Goal: Information Seeking & Learning: Learn about a topic

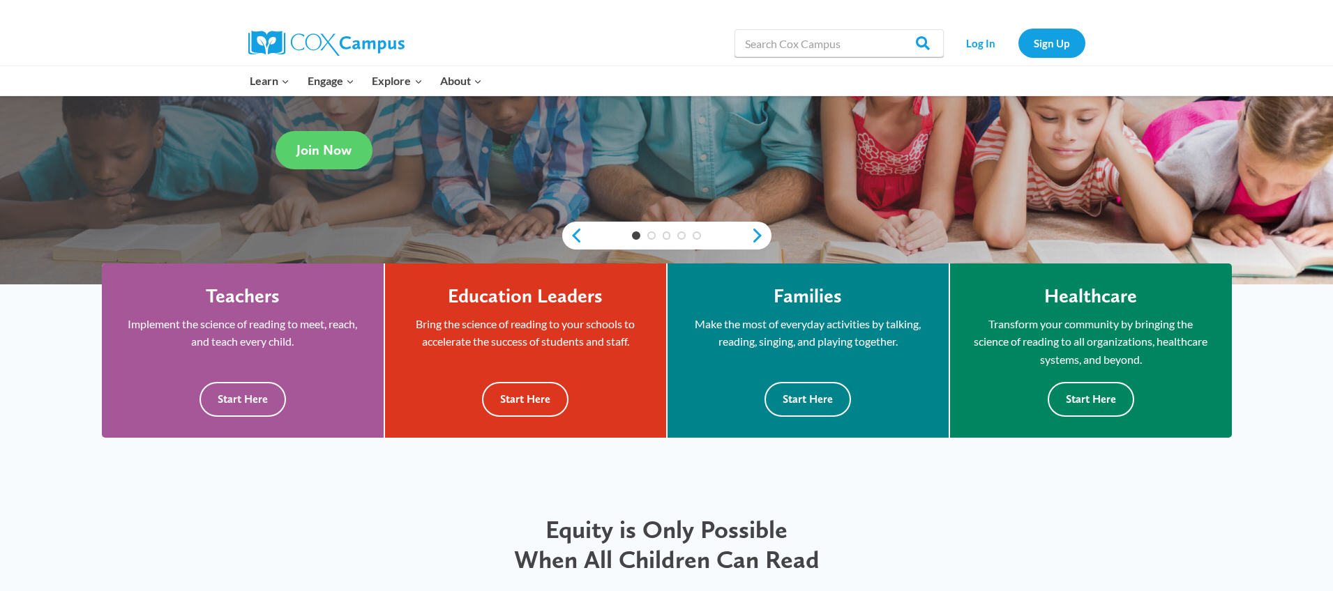
scroll to position [250, 0]
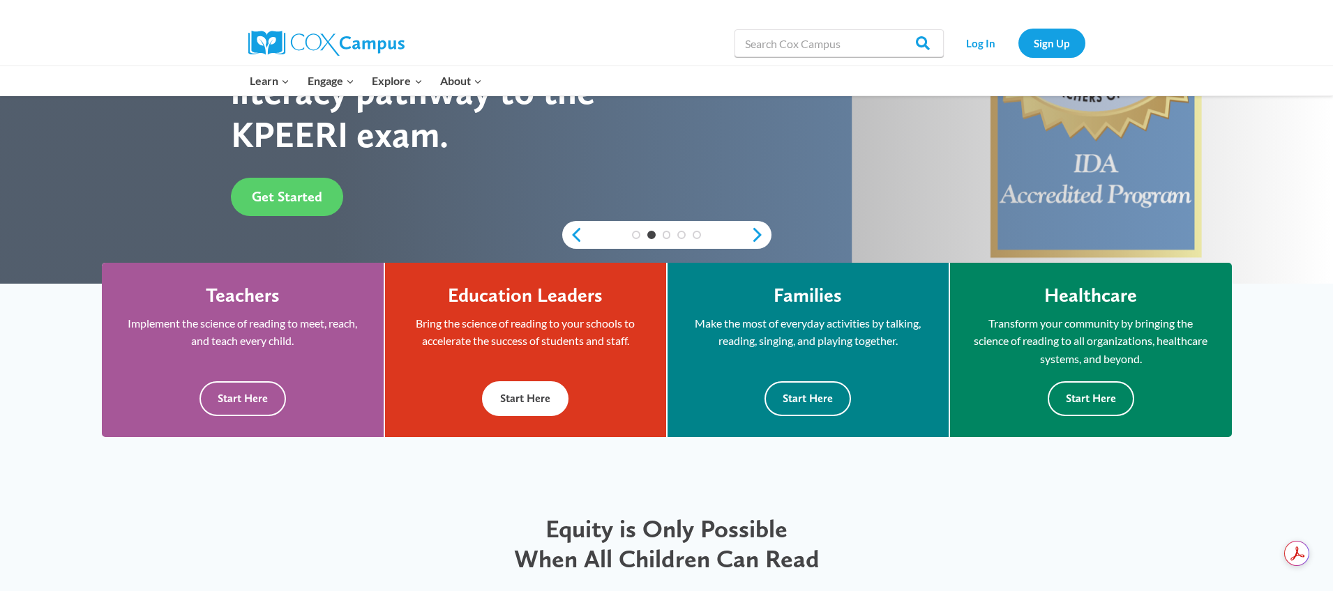
click at [526, 404] on button "Start Here" at bounding box center [525, 398] width 86 height 34
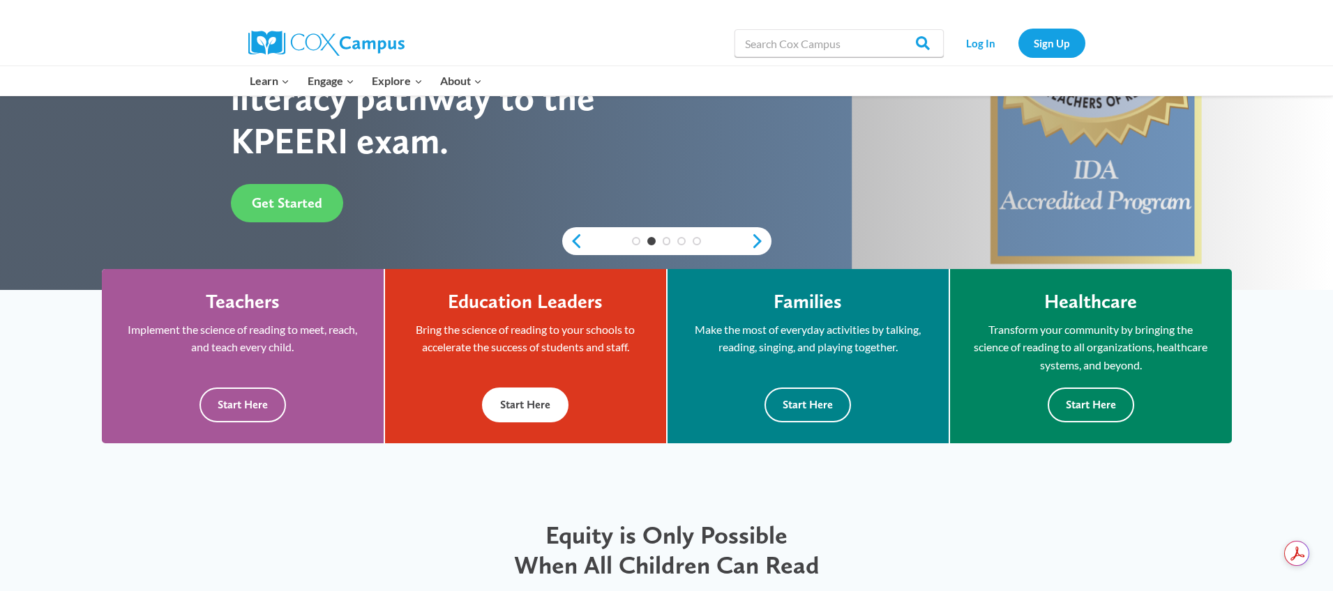
scroll to position [245, 0]
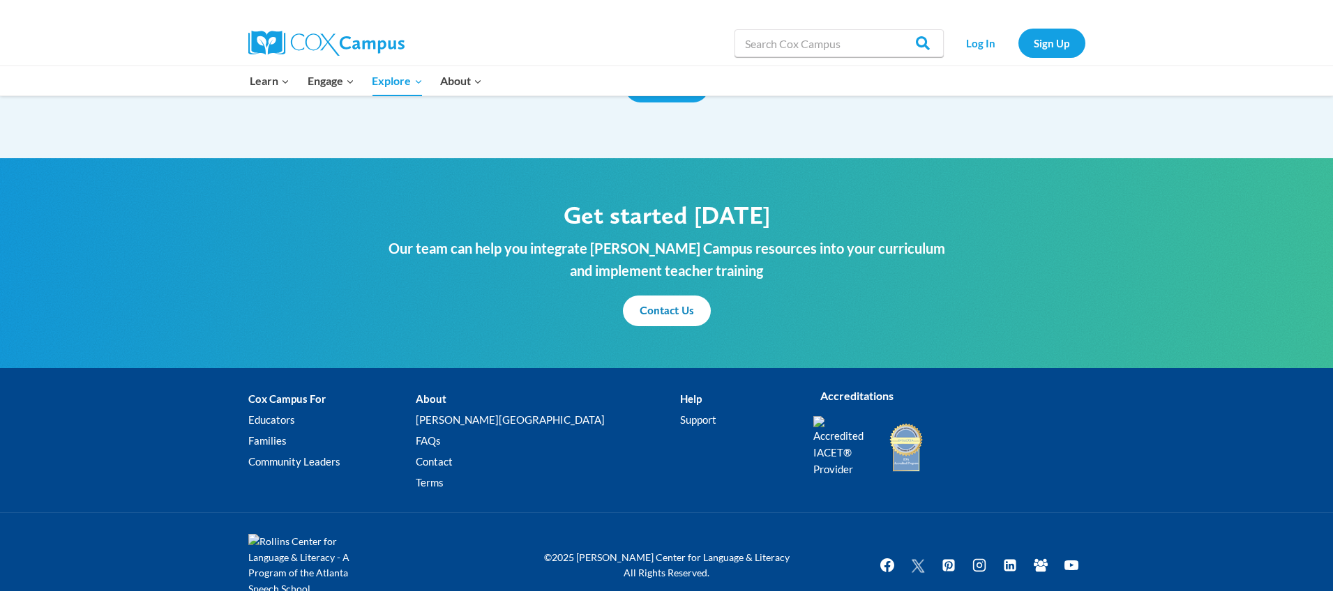
scroll to position [1646, 0]
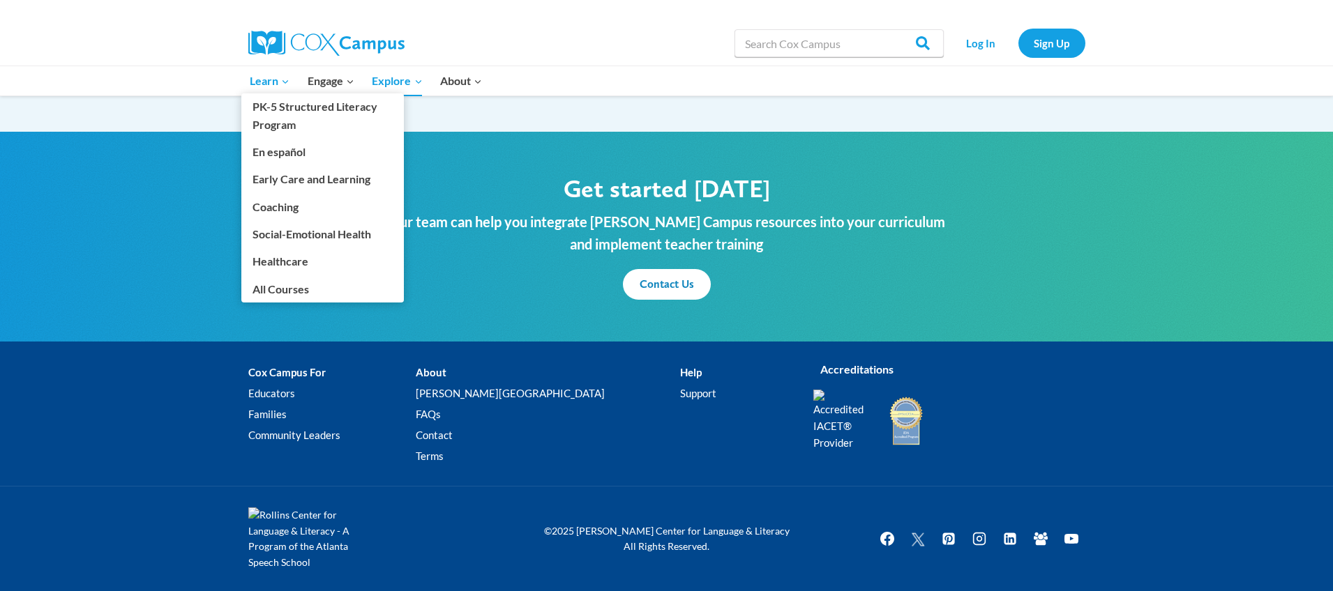
click at [275, 79] on span "Learn Expand" at bounding box center [270, 81] width 40 height 18
click at [279, 107] on link "PK-5 Structured Literacy Program" at bounding box center [322, 115] width 162 height 45
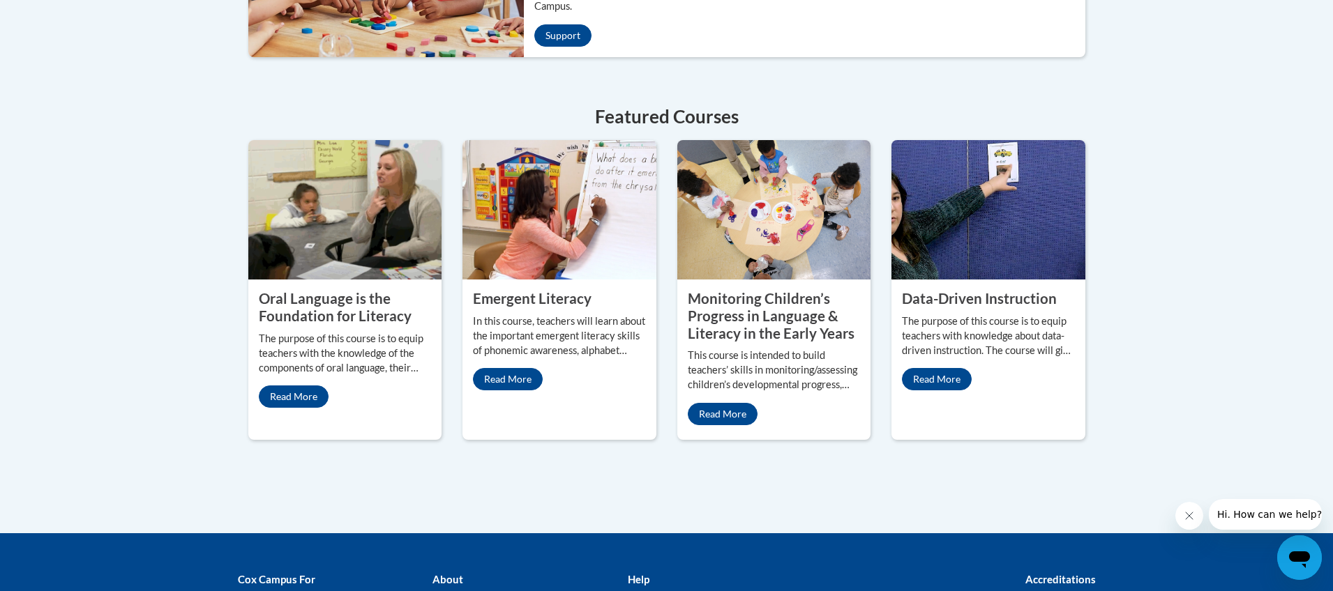
scroll to position [556, 0]
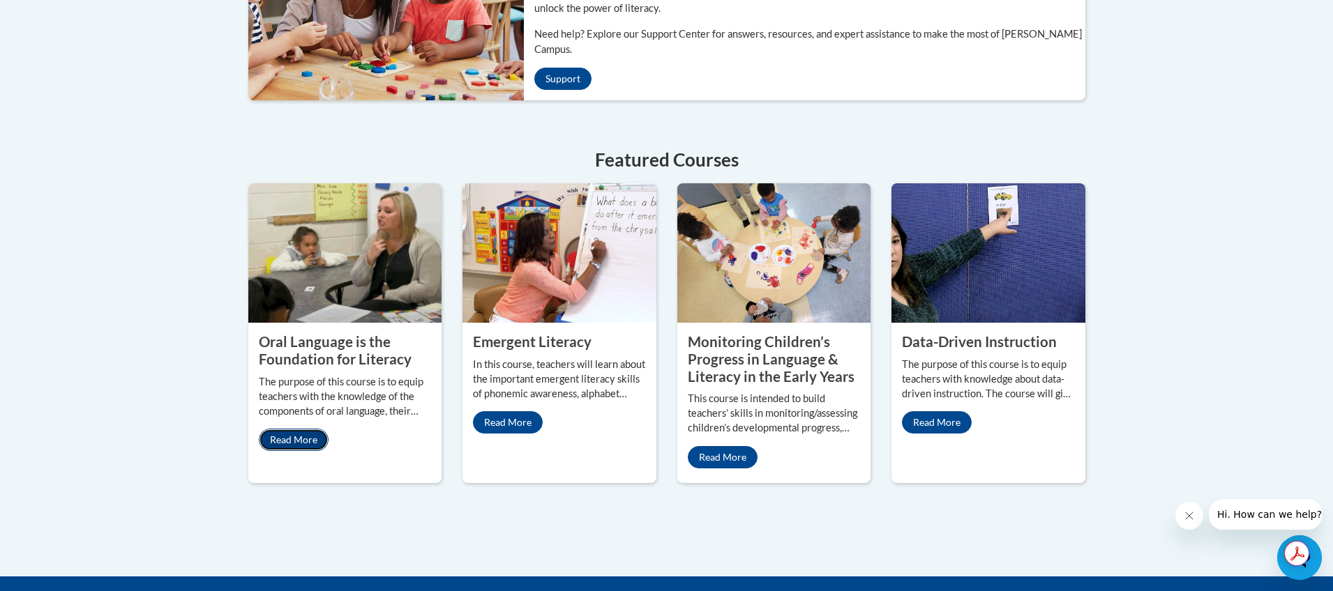
click at [296, 429] on link "Read More" at bounding box center [294, 440] width 70 height 22
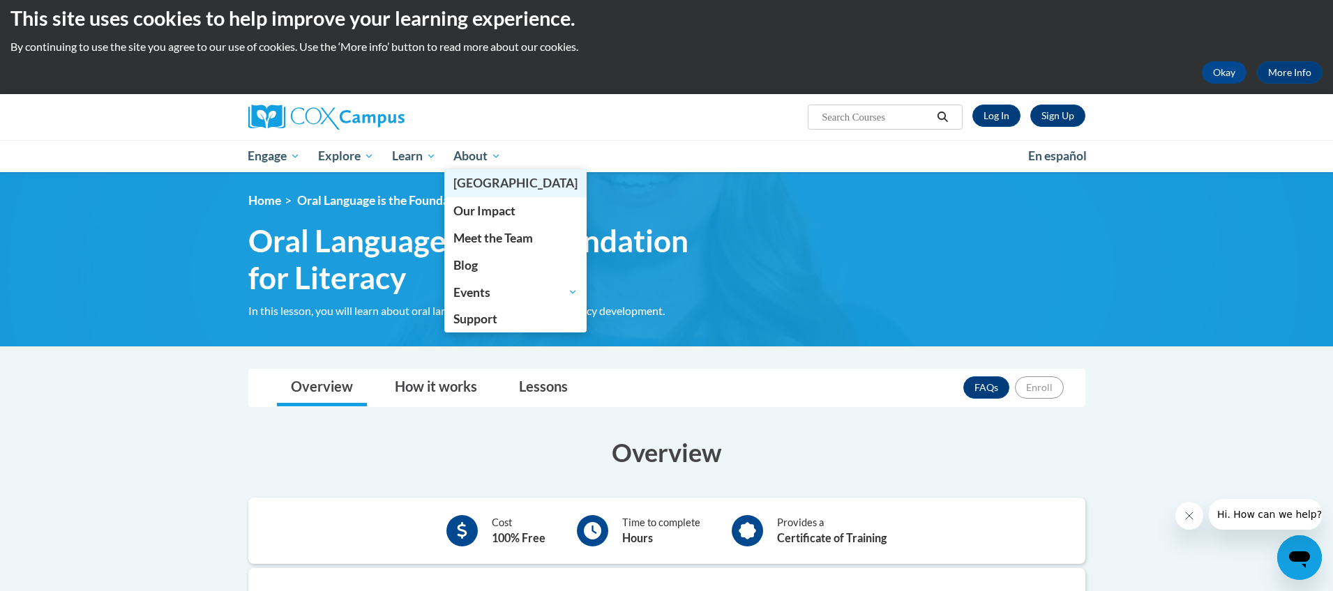
scroll to position [10, 0]
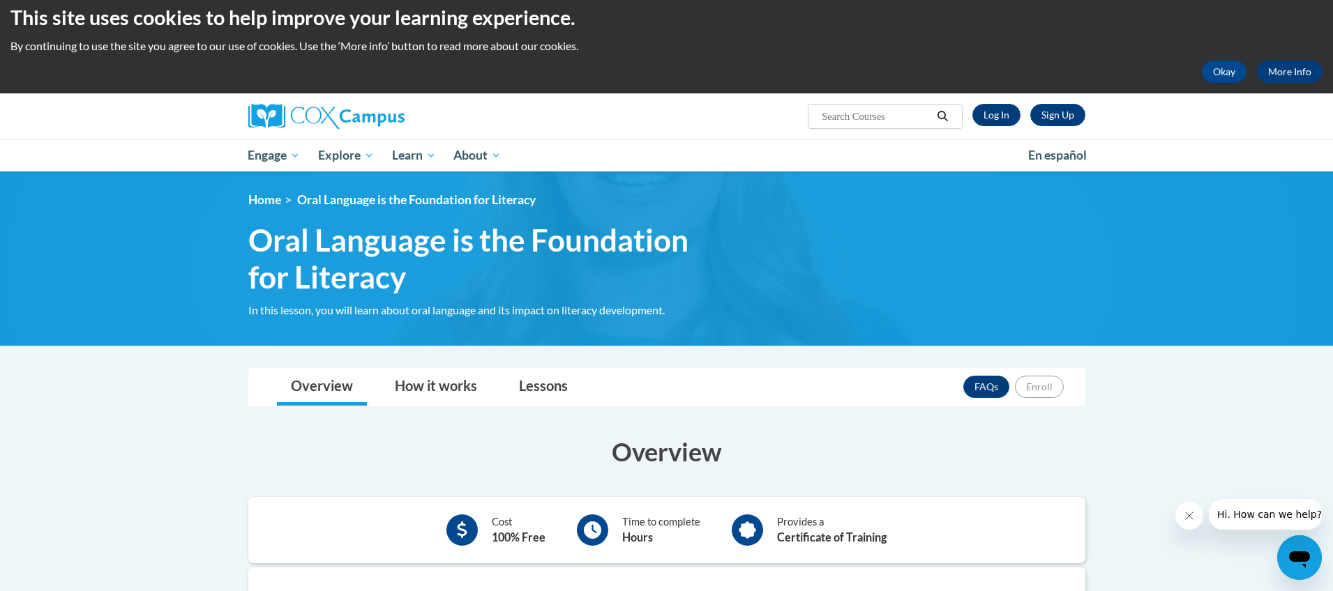
click at [845, 119] on input "Search..." at bounding box center [876, 116] width 112 height 17
type input "early childhood"
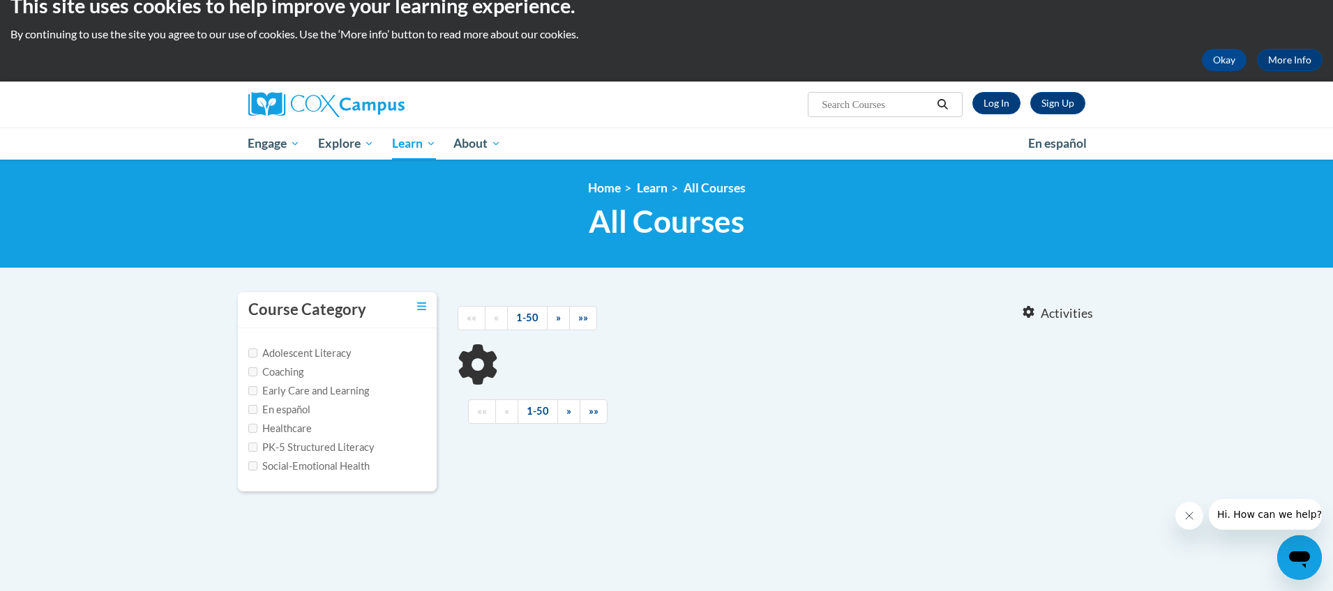
type input "early childhood"
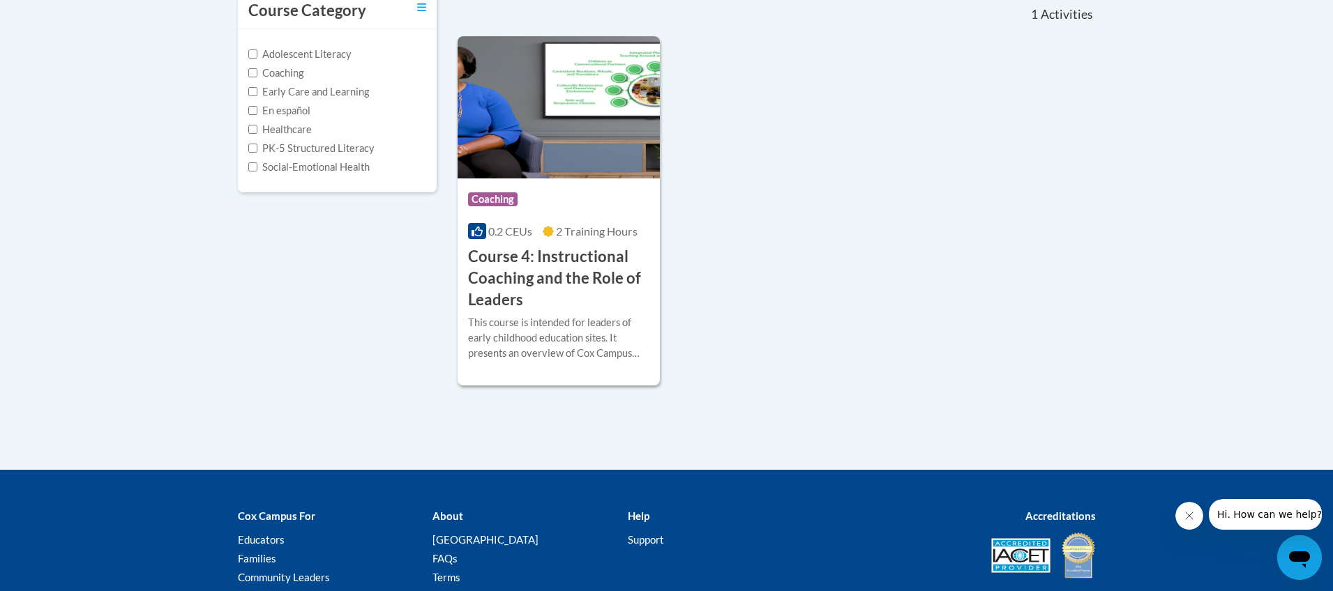
scroll to position [328, 0]
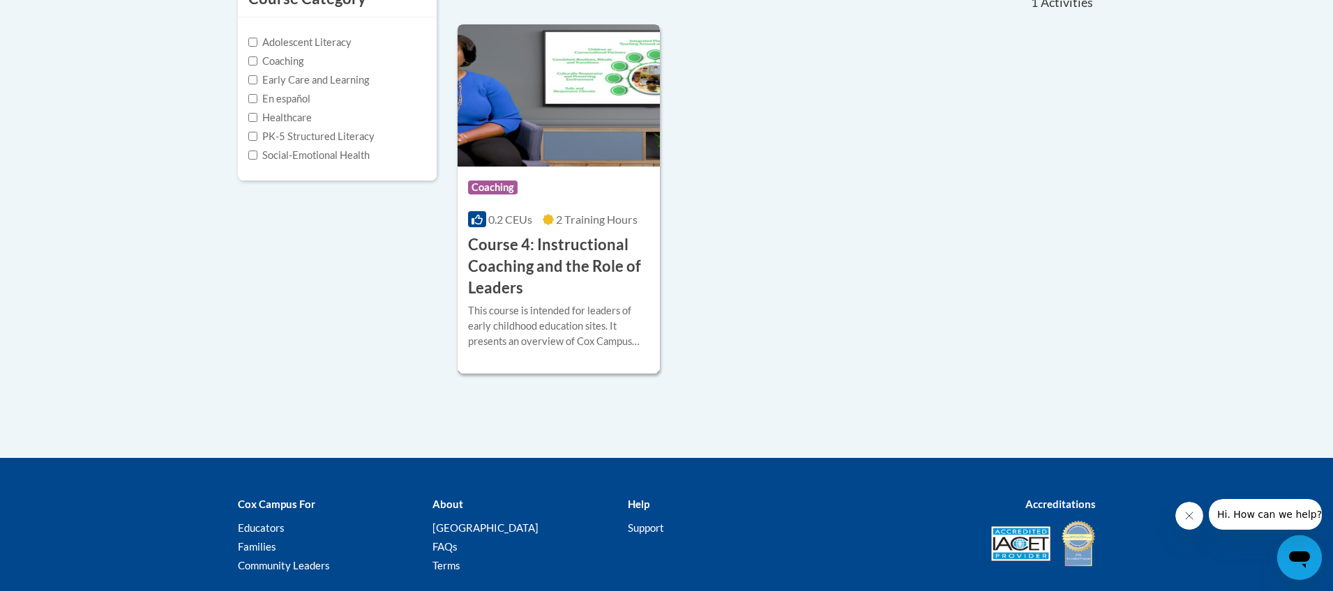
click at [492, 248] on h3 "Course 4: Instructional Coaching and the Role of Leaders" at bounding box center [559, 266] width 182 height 64
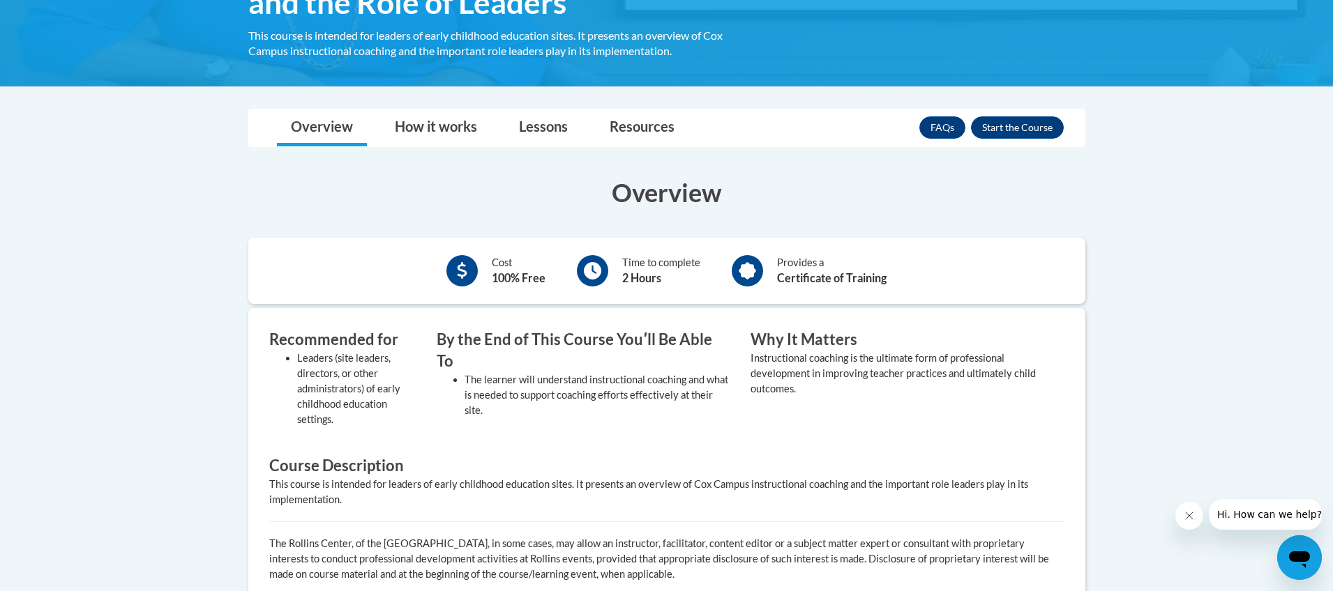
scroll to position [317, 0]
